Goal: Task Accomplishment & Management: Complete application form

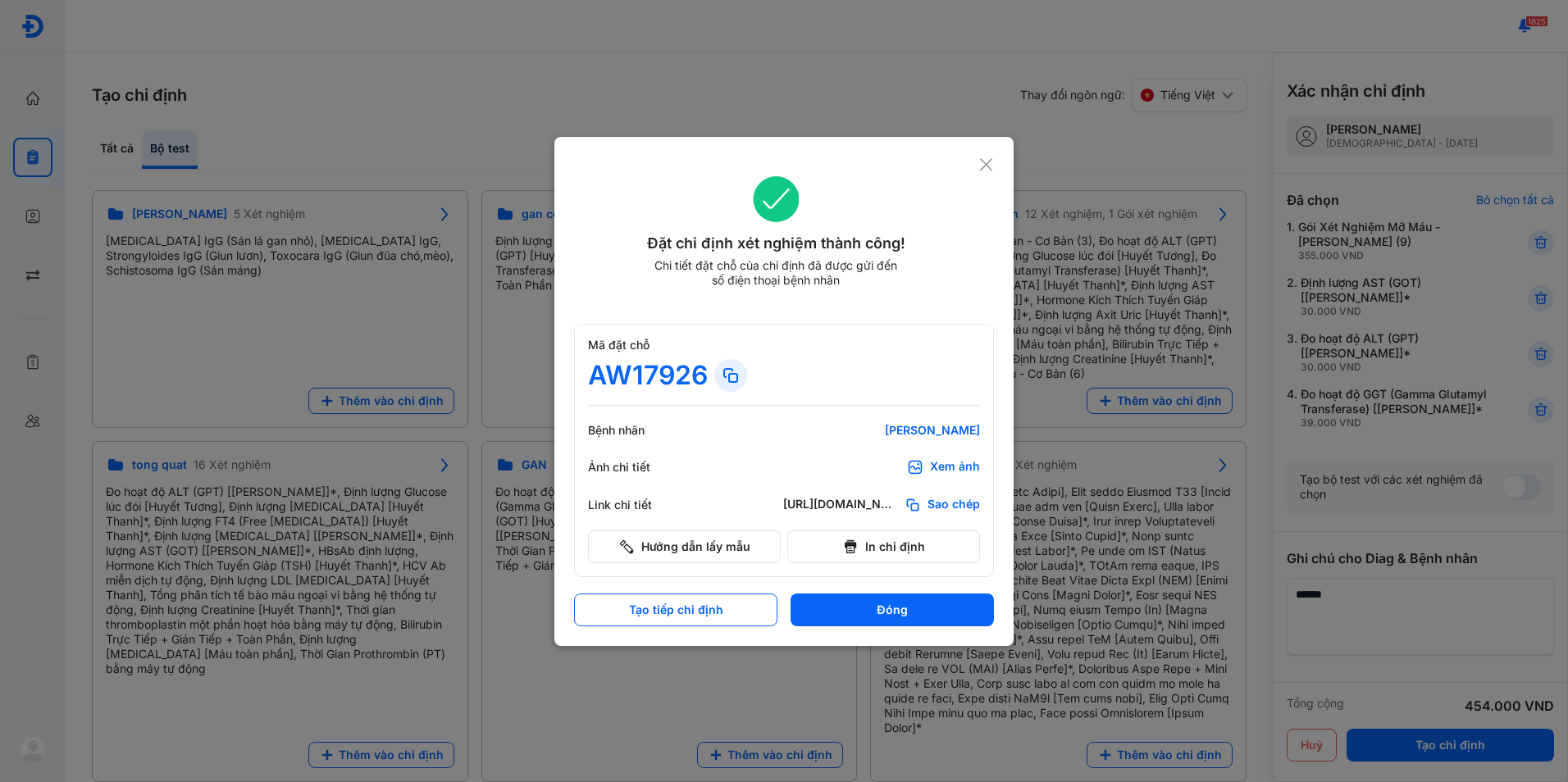
scroll to position [85, 0]
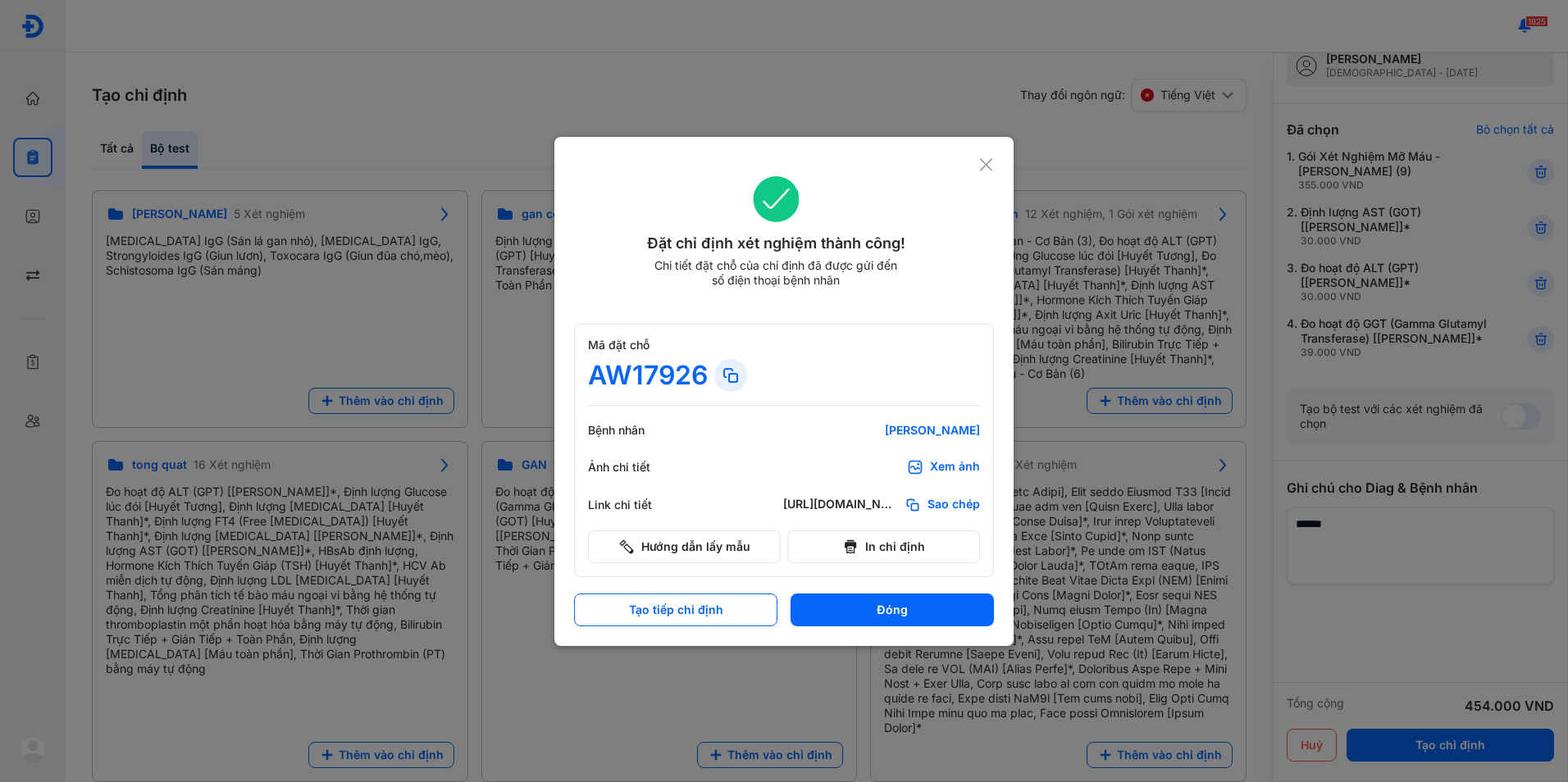
click at [981, 163] on icon at bounding box center [986, 164] width 15 height 16
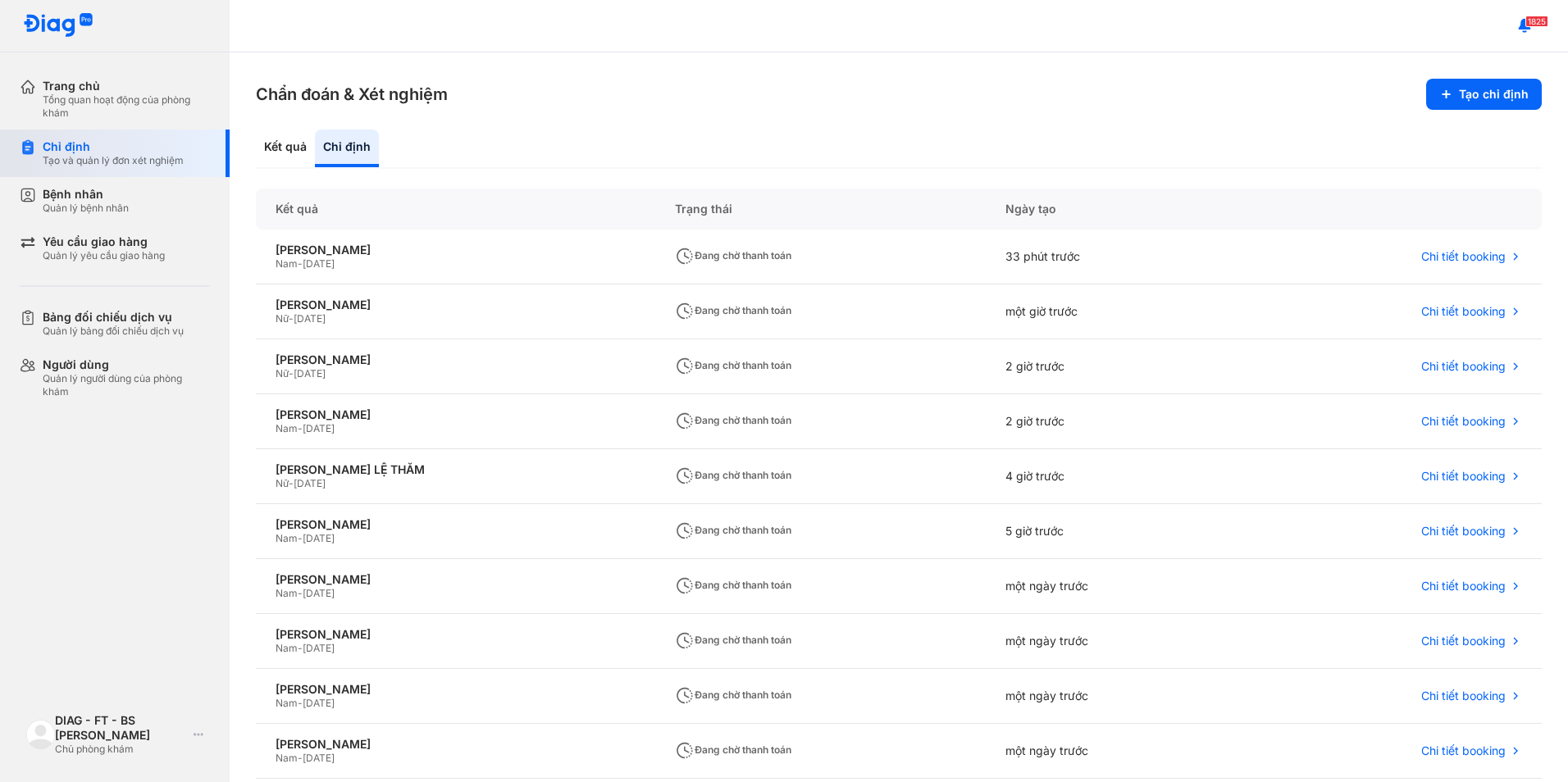
click at [121, 161] on div "Tạo và quản lý đơn xét nghiệm" at bounding box center [113, 160] width 141 height 13
click at [315, 155] on div "Kết quả" at bounding box center [346, 149] width 64 height 37
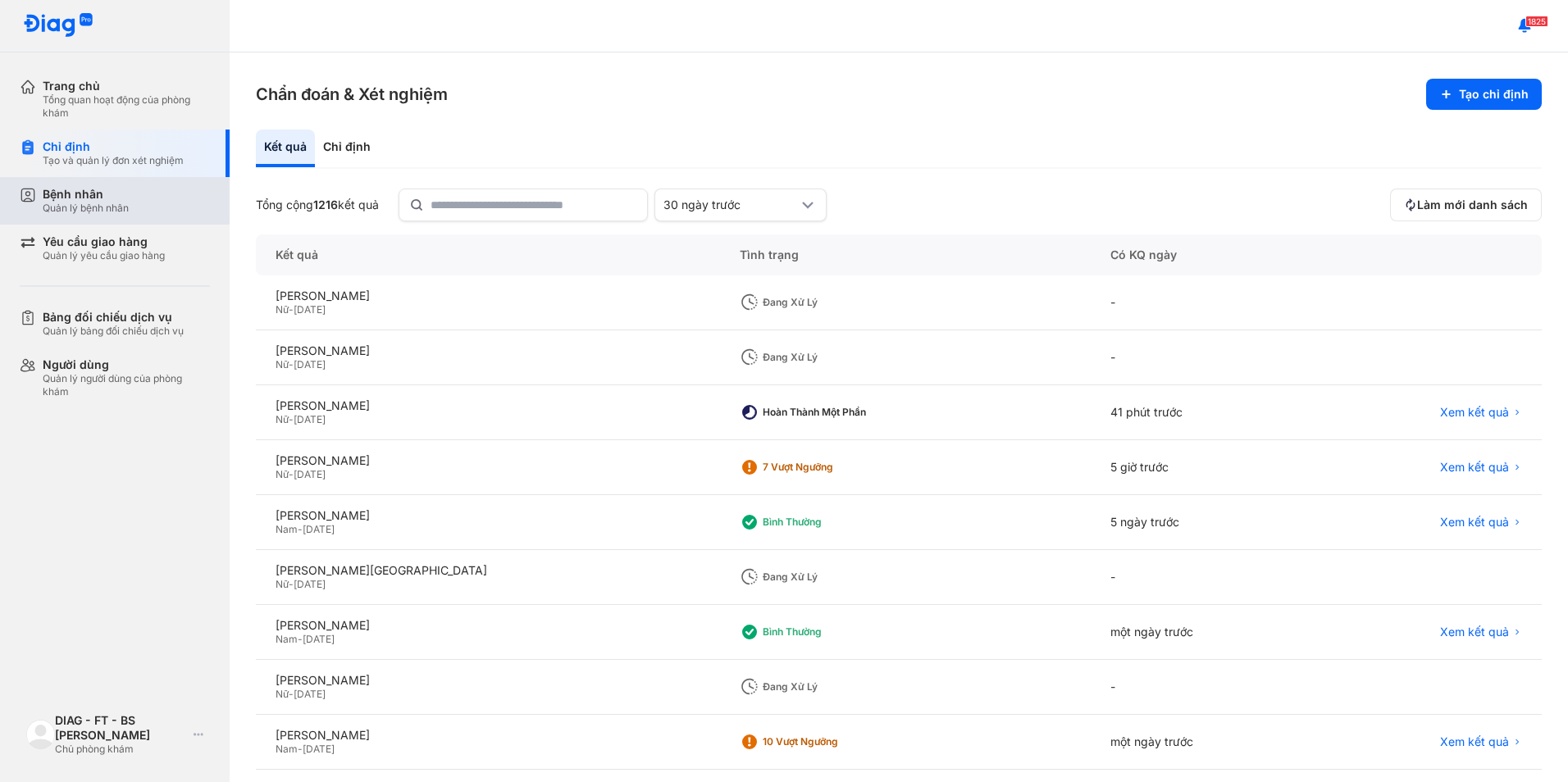
click at [121, 211] on div "Quản lý bệnh nhân" at bounding box center [85, 208] width 86 height 13
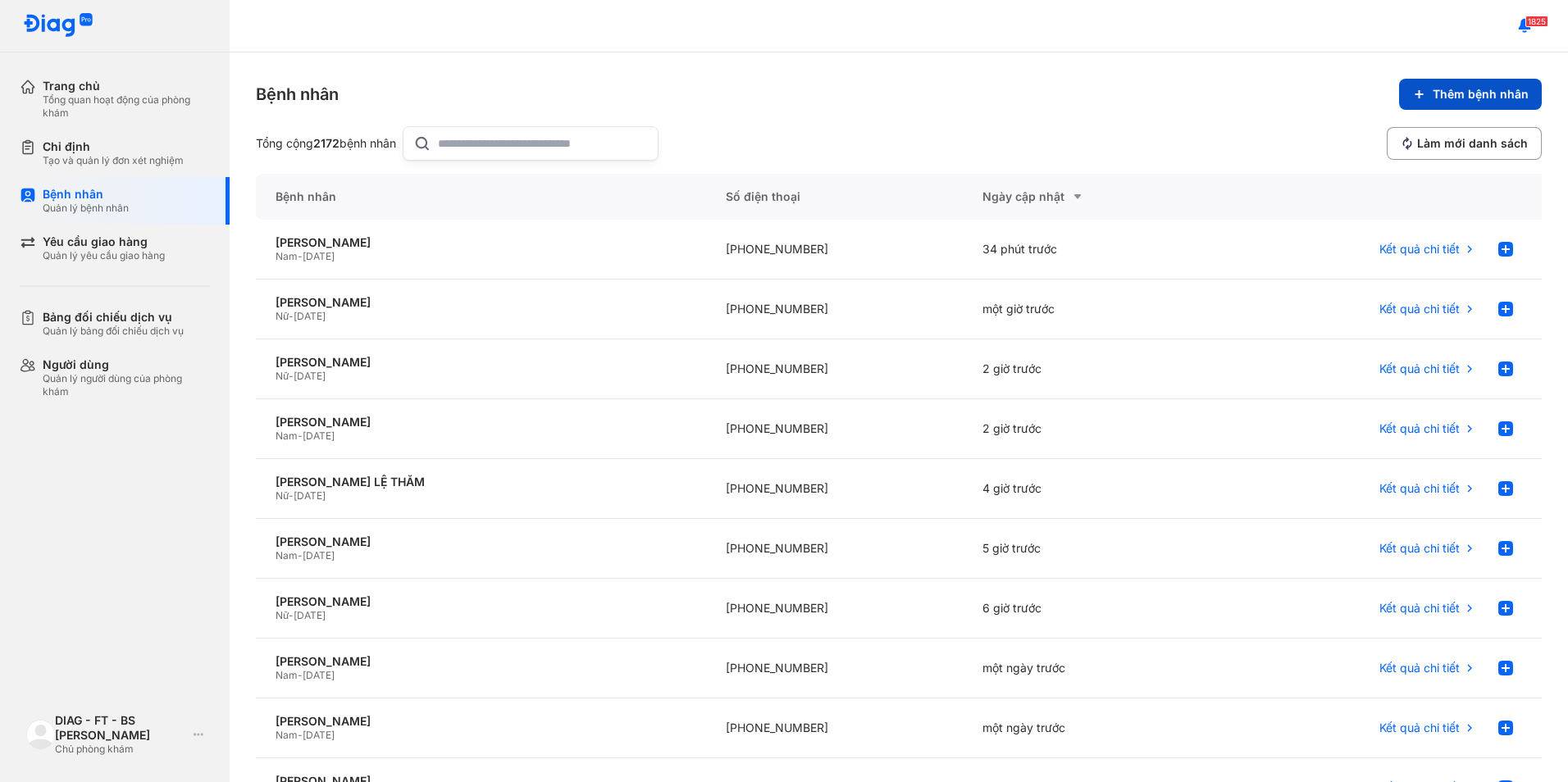
click at [1454, 88] on span "Thêm bệnh nhân" at bounding box center [1480, 93] width 96 height 14
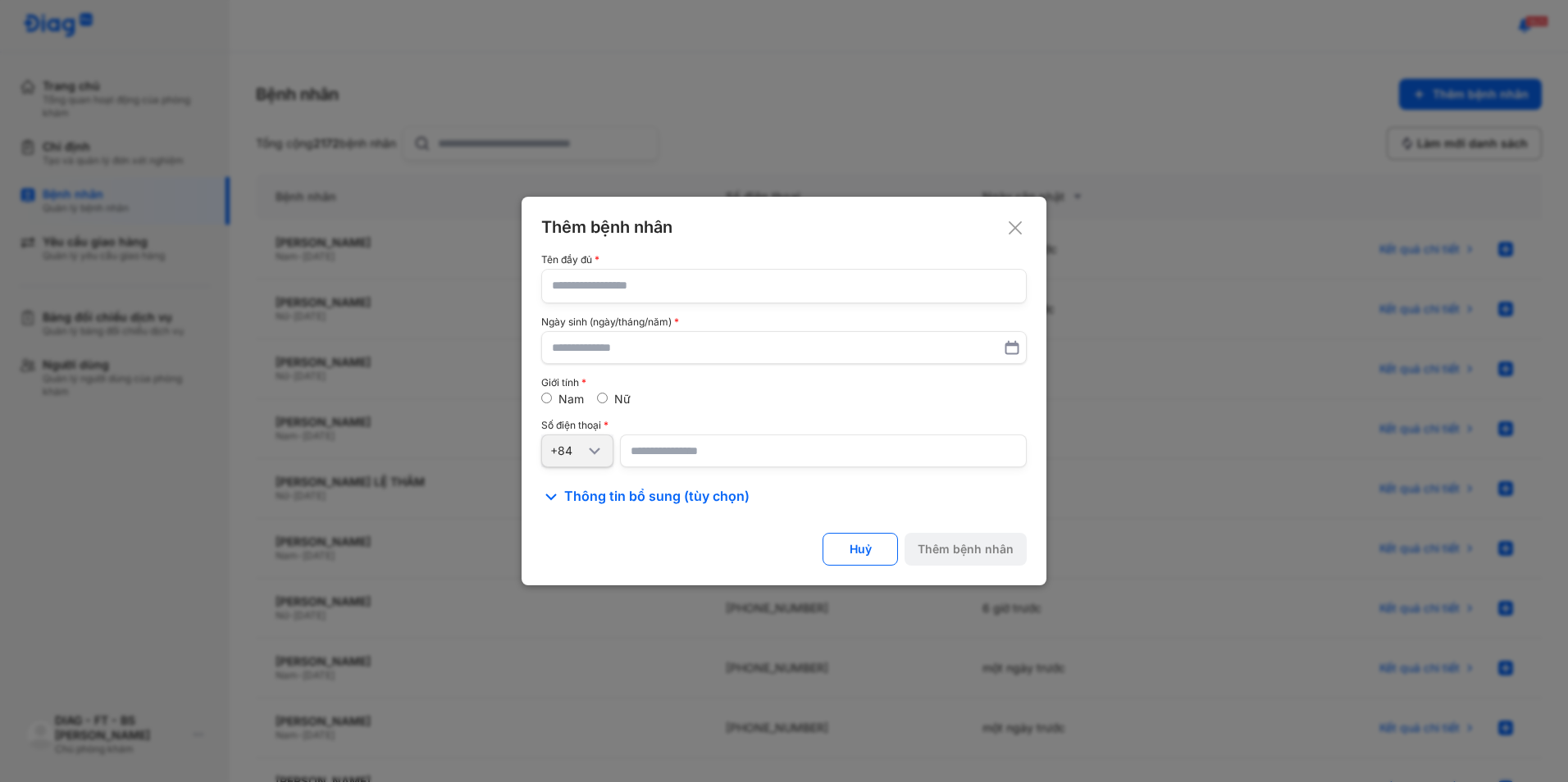
click at [1008, 231] on icon at bounding box center [1014, 228] width 16 height 16
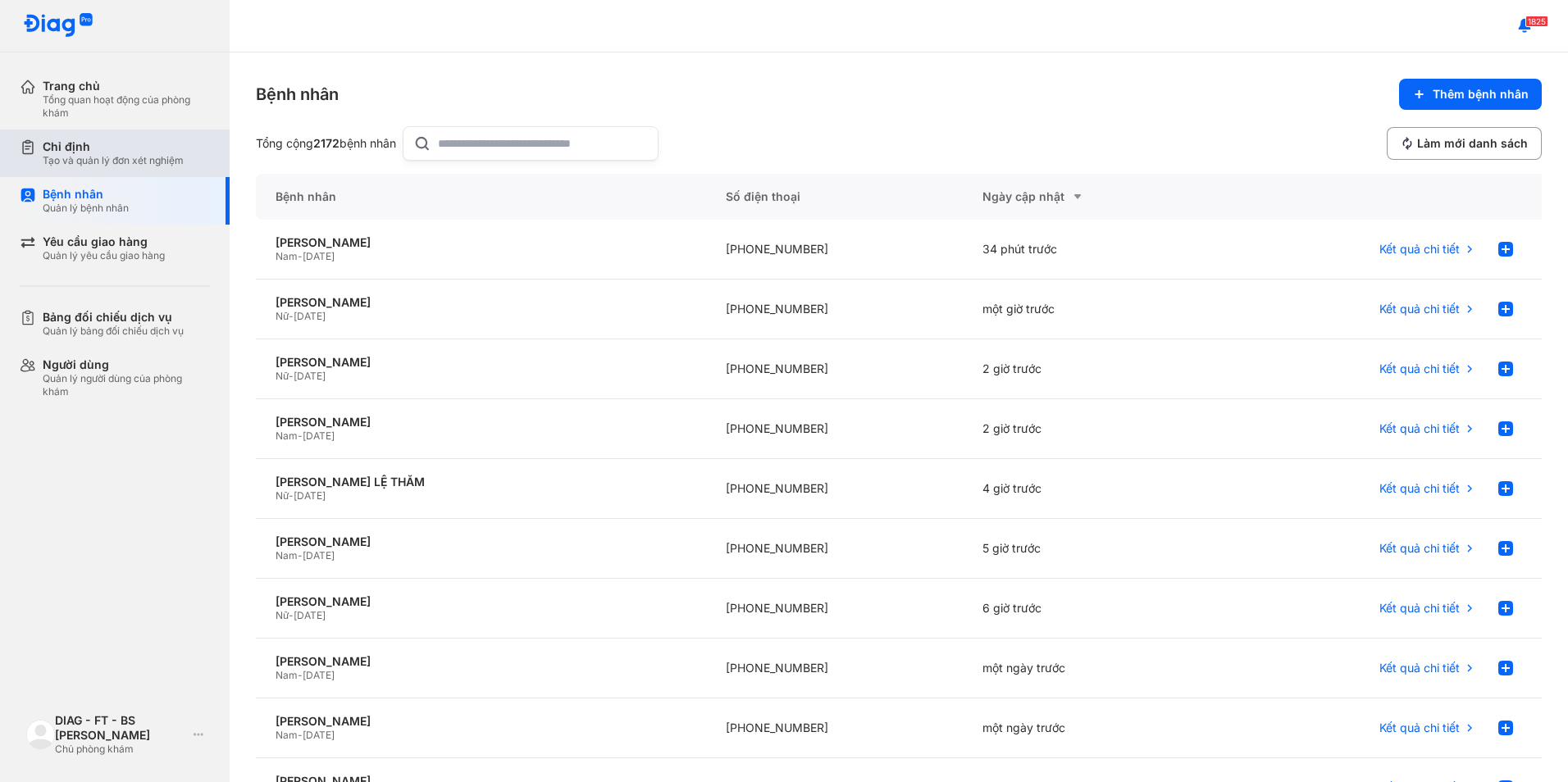
click at [160, 171] on div "Chỉ định Tạo và quản lý đơn xét nghiệm" at bounding box center [124, 154] width 210 height 48
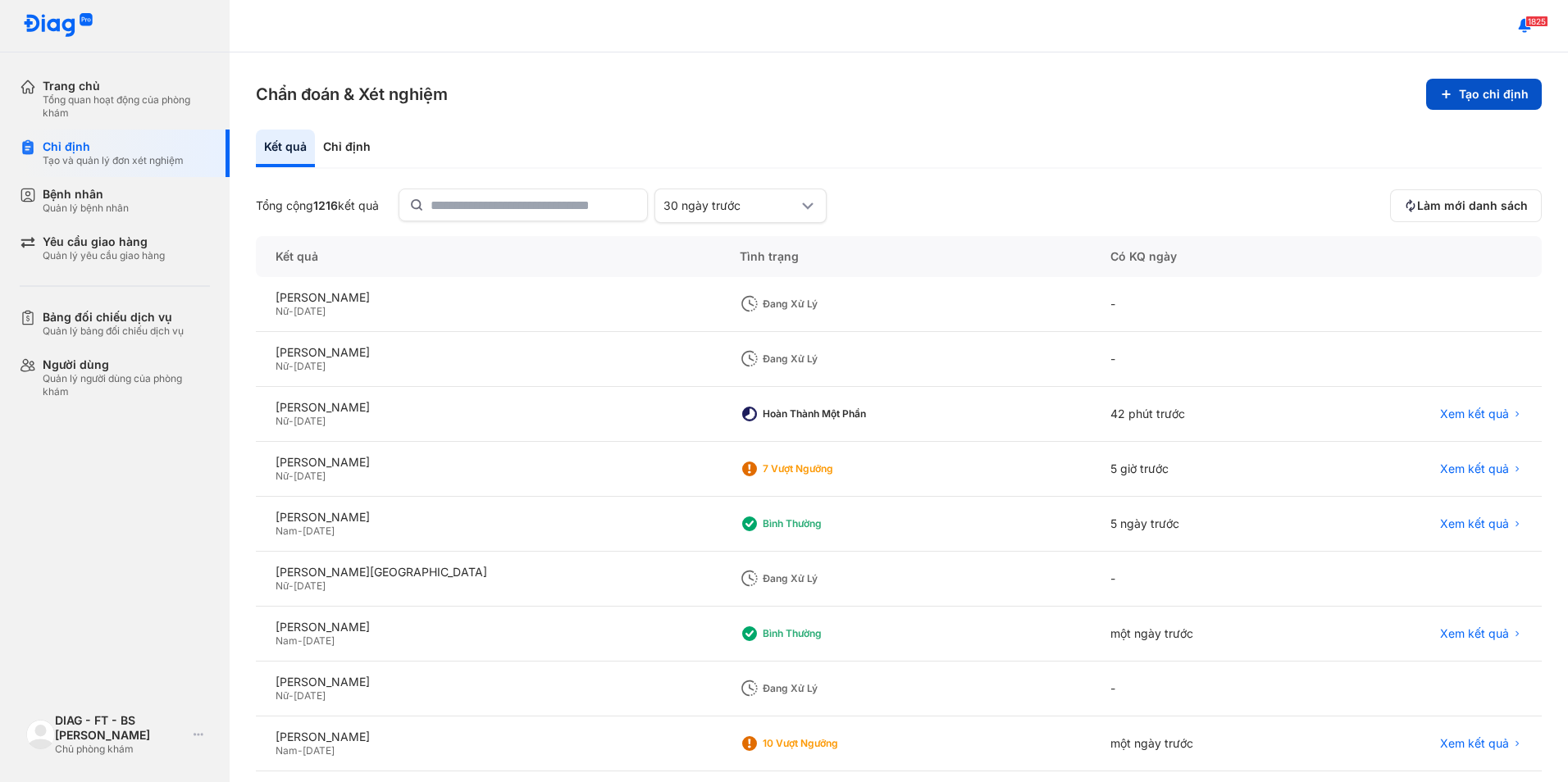
click at [1448, 93] on button "Tạo chỉ định" at bounding box center [1484, 94] width 115 height 31
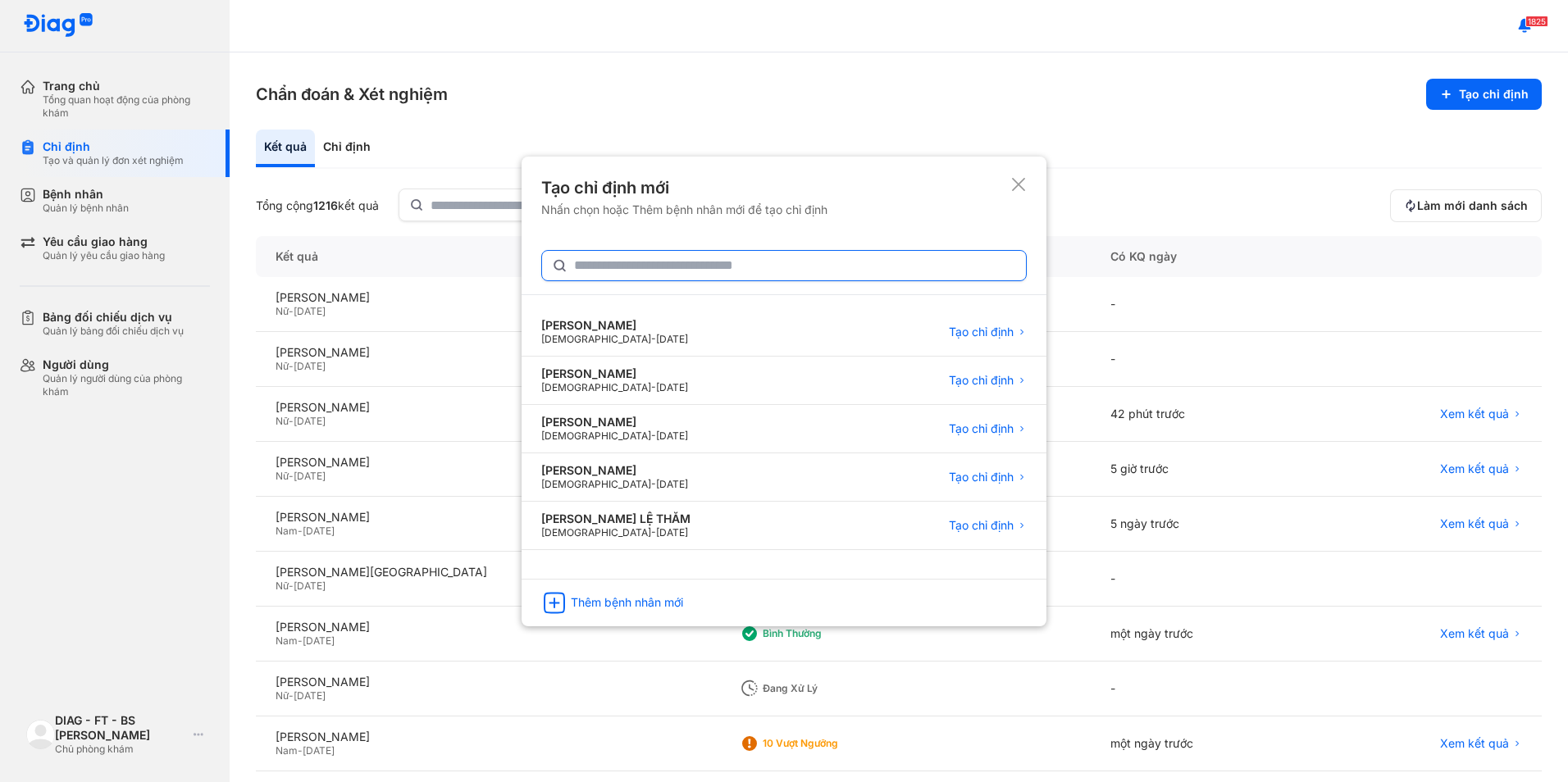
click at [650, 273] on input "text" at bounding box center [795, 266] width 442 height 30
type input "*******"
click at [982, 339] on span "Tạo chỉ định" at bounding box center [981, 333] width 65 height 14
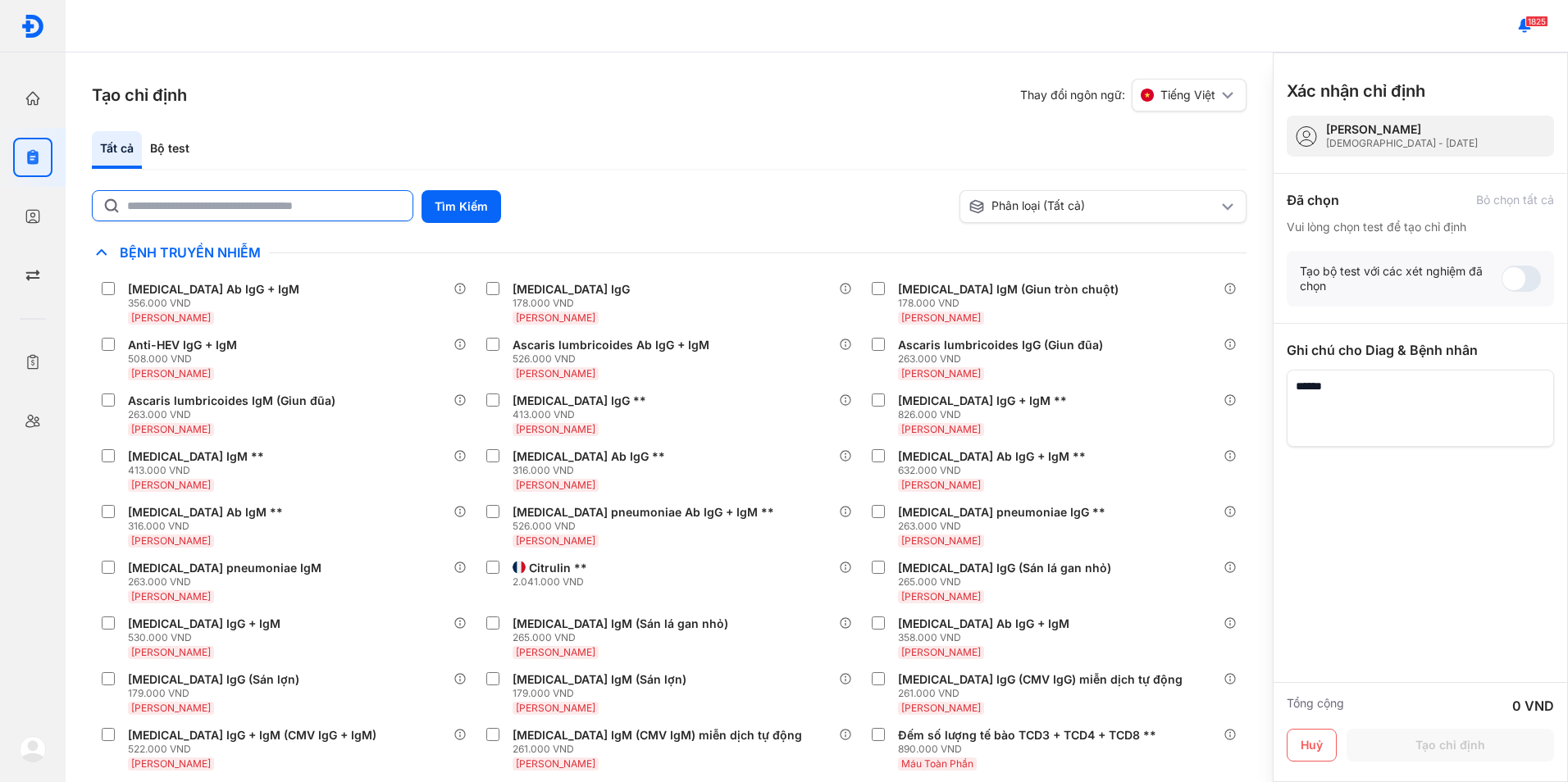
click at [334, 210] on input "text" at bounding box center [265, 205] width 276 height 30
type input "*******"
click at [494, 196] on button "Tìm Kiếm" at bounding box center [461, 206] width 80 height 33
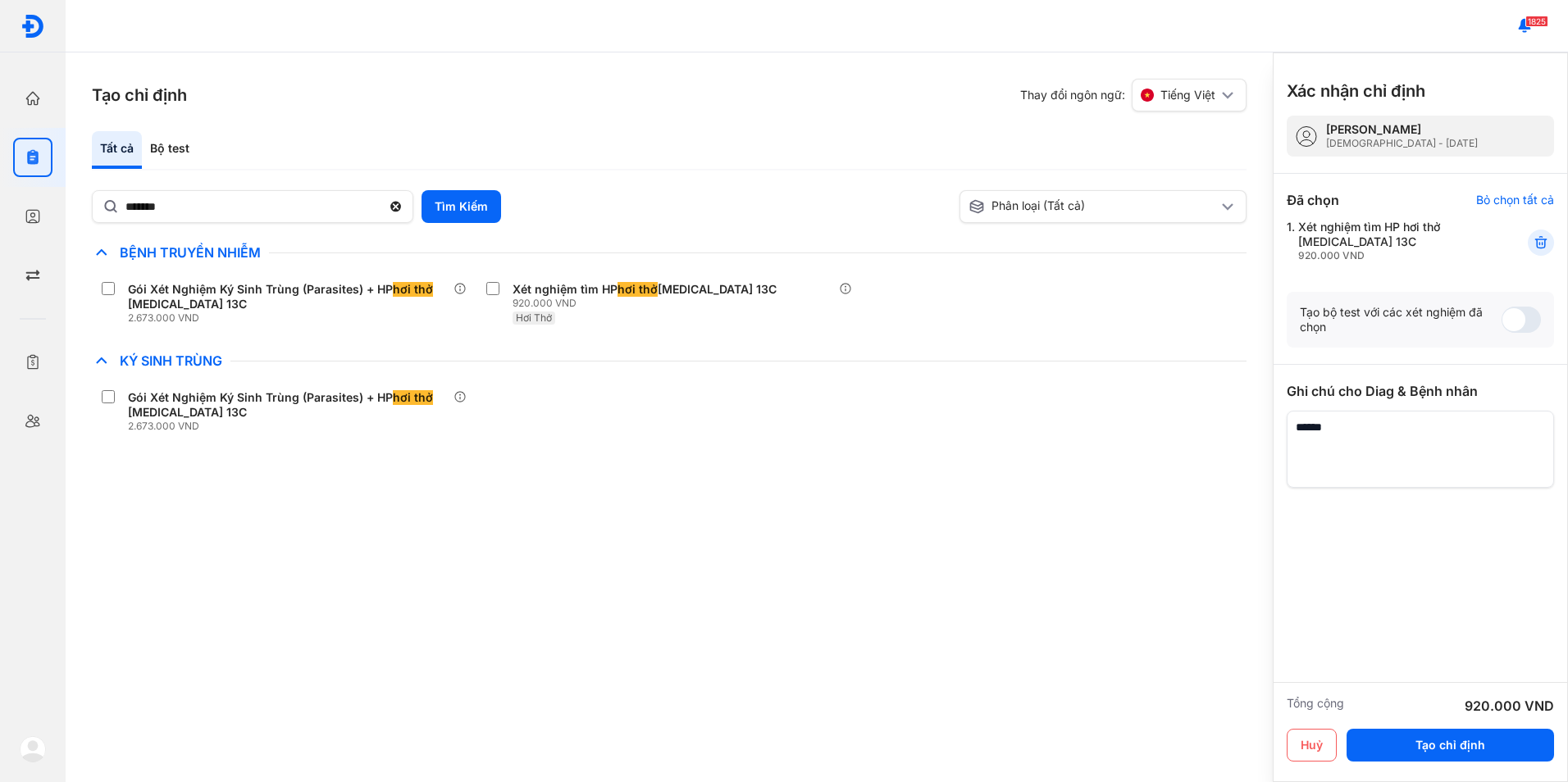
drag, startPoint x: 1453, startPoint y: 745, endPoint x: 1380, endPoint y: 509, distance: 247.0
click at [1380, 509] on div "Xác nhận chỉ định [PERSON_NAME] YẾN [DEMOGRAPHIC_DATA] - [DATE] Đã chọn Bỏ chọn…" at bounding box center [1420, 418] width 295 height 730
click at [1504, 465] on textarea at bounding box center [1419, 449] width 267 height 77
paste textarea "**********"
drag, startPoint x: 1317, startPoint y: 447, endPoint x: 1267, endPoint y: 429, distance: 53.1
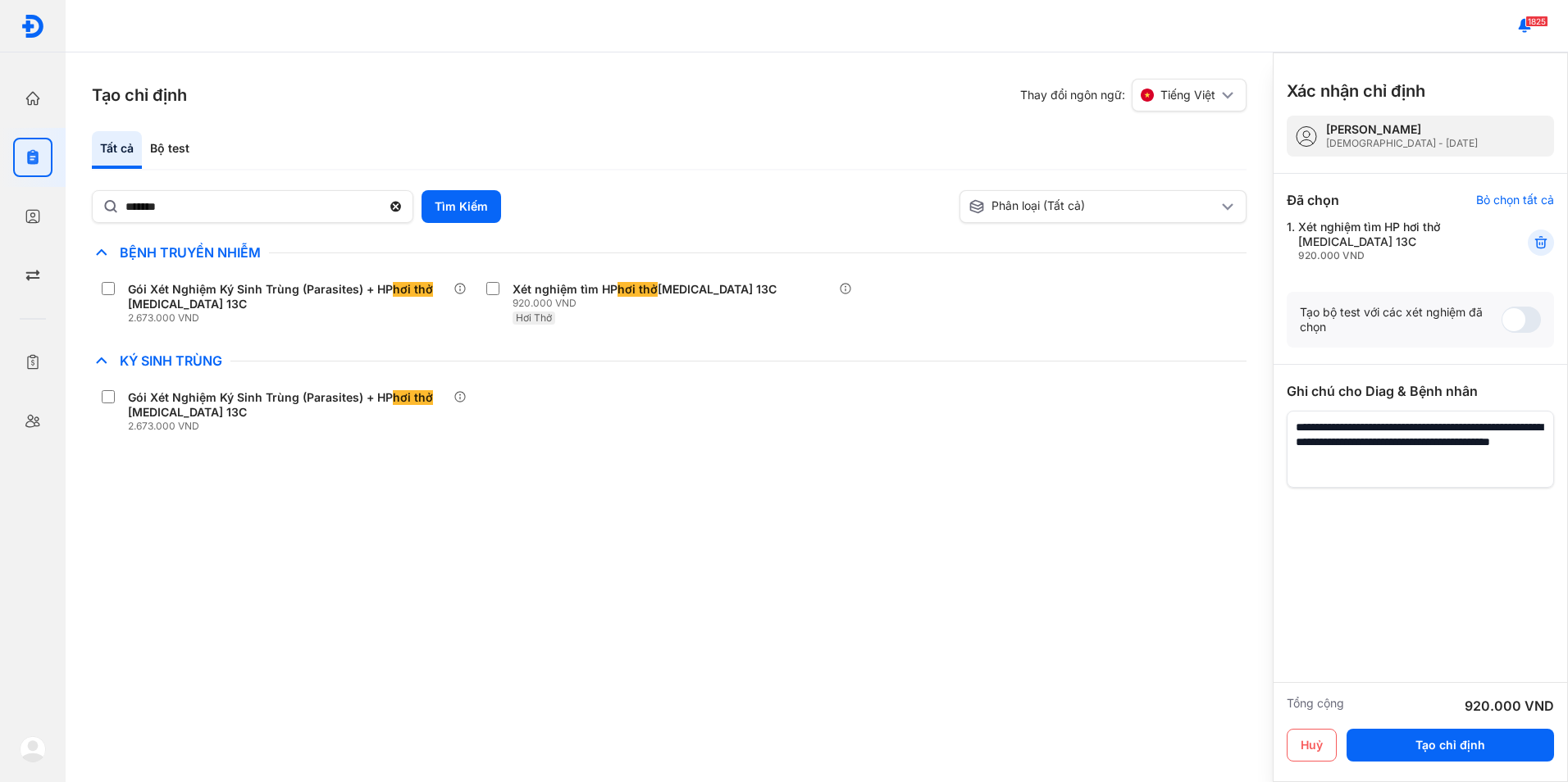
click at [1267, 429] on div "Tạo chỉ định Thay đổi ngôn ngữ: Tiếng Việt Tất cả Bộ test ******* Tìm Kiếm Phân…" at bounding box center [816, 418] width 1502 height 730
click at [1387, 447] on textarea at bounding box center [1419, 449] width 267 height 77
type textarea "**********"
click at [1464, 745] on button "Tạo chỉ định" at bounding box center [1450, 745] width 207 height 33
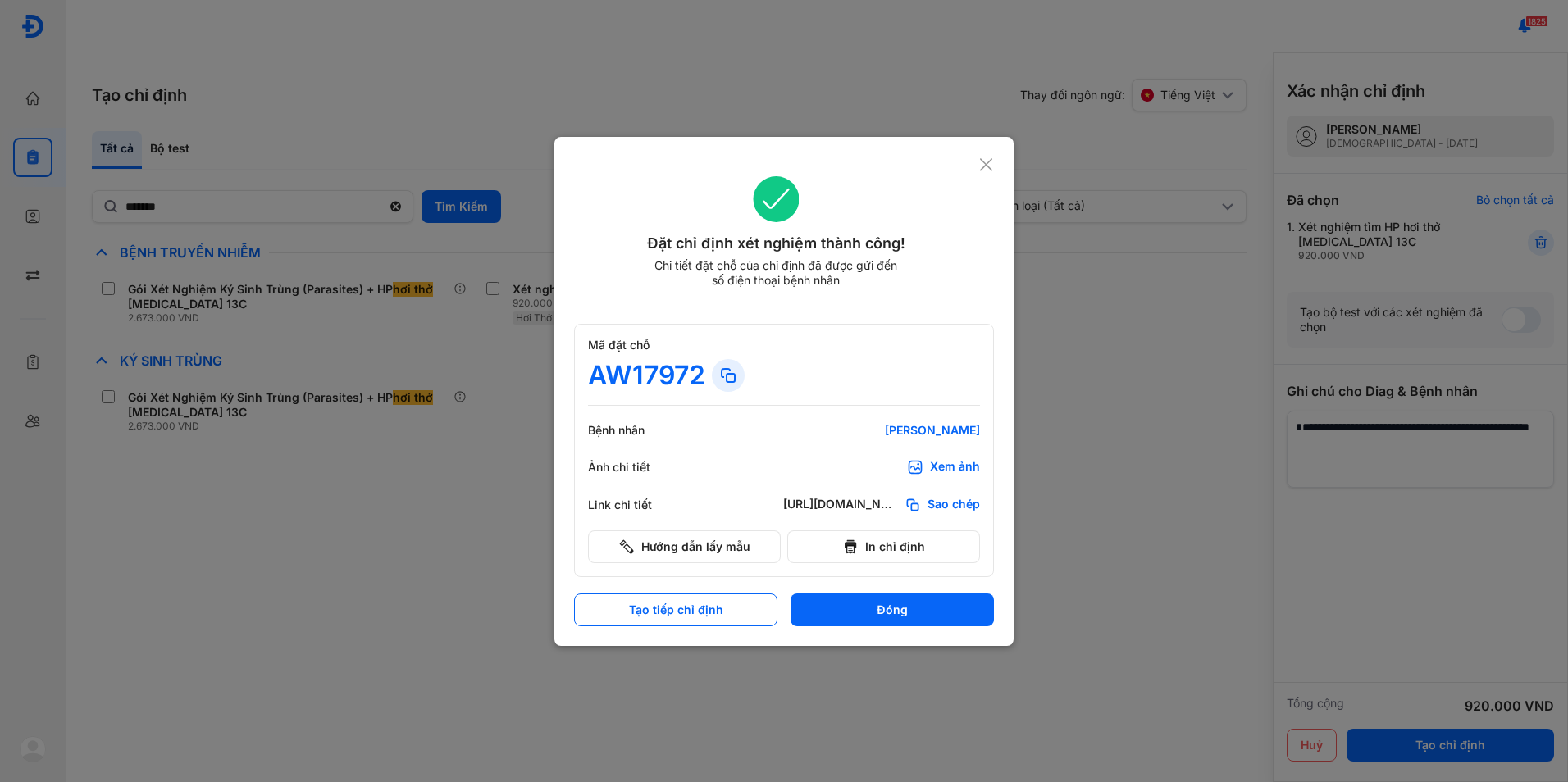
click at [995, 157] on div "Đặt chỉ định xét nghiệm thành công! Chi tiết đặt chỗ của chỉ định đã được gửi đ…" at bounding box center [784, 391] width 459 height 509
click at [989, 169] on icon at bounding box center [986, 164] width 15 height 16
